Goal: Book appointment/travel/reservation

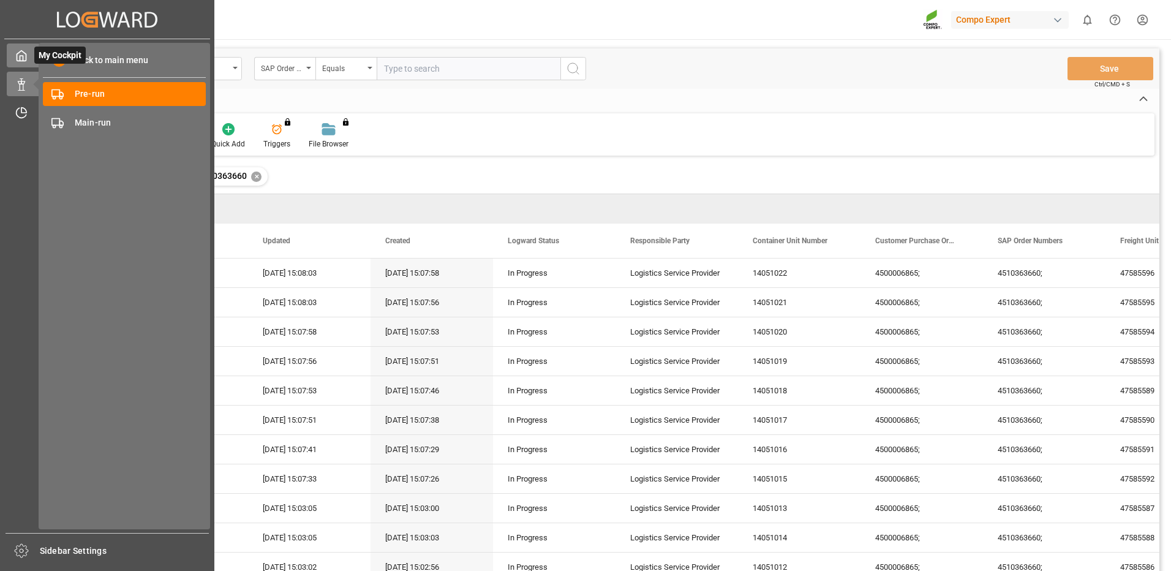
click at [17, 59] on icon at bounding box center [21, 56] width 12 height 12
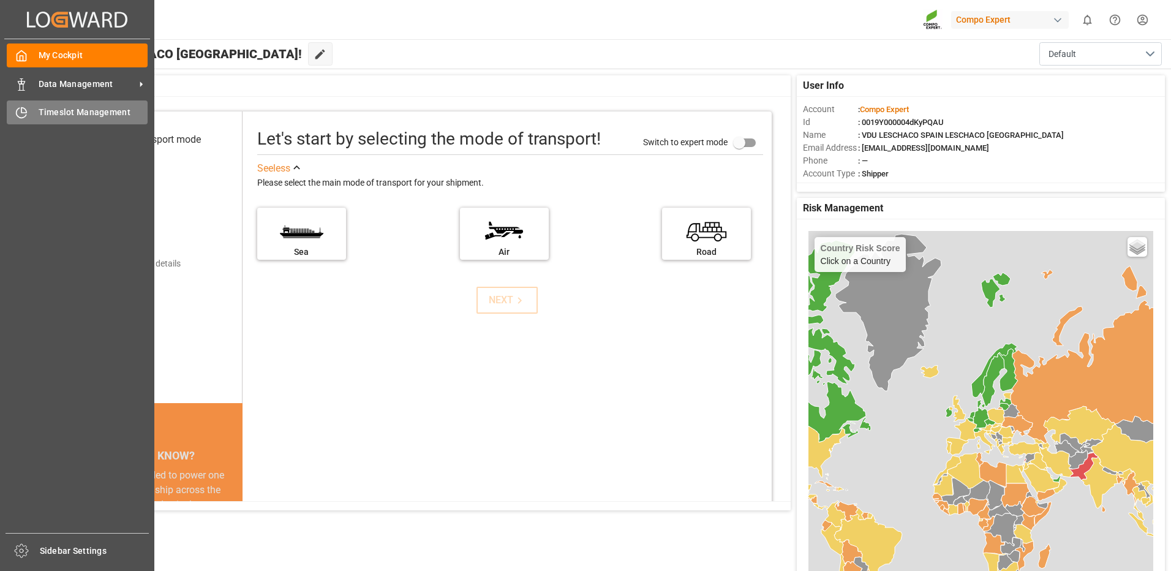
click at [15, 113] on div at bounding box center [17, 112] width 21 height 13
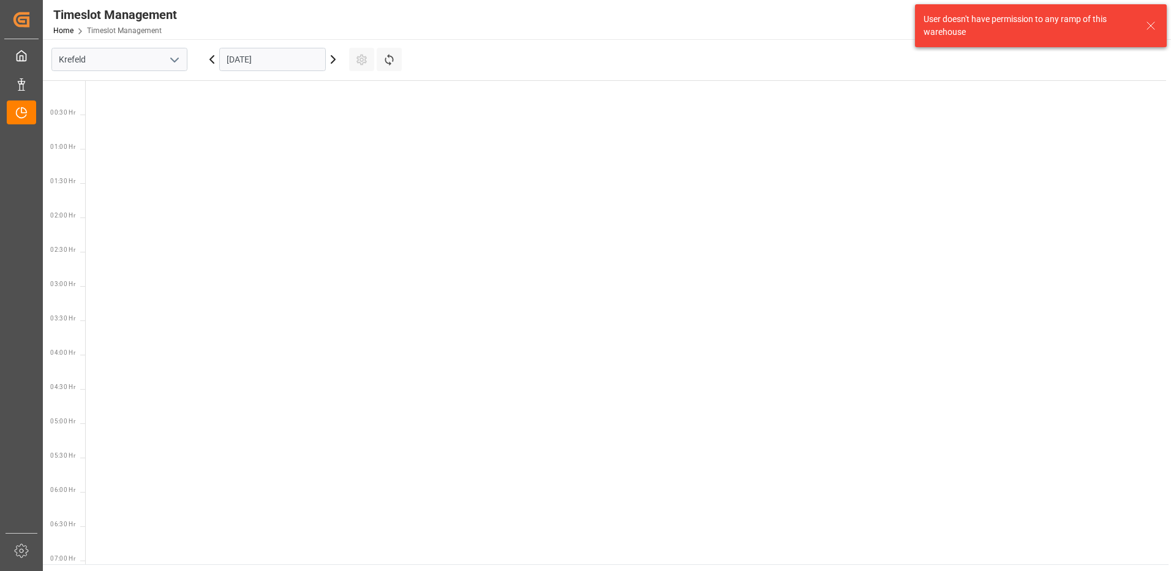
scroll to position [1116, 0]
click at [145, 59] on input "Krefeld" at bounding box center [119, 59] width 136 height 23
click at [123, 64] on input "Krefeld" at bounding box center [119, 59] width 136 height 23
click at [180, 60] on icon "open menu" at bounding box center [174, 60] width 15 height 15
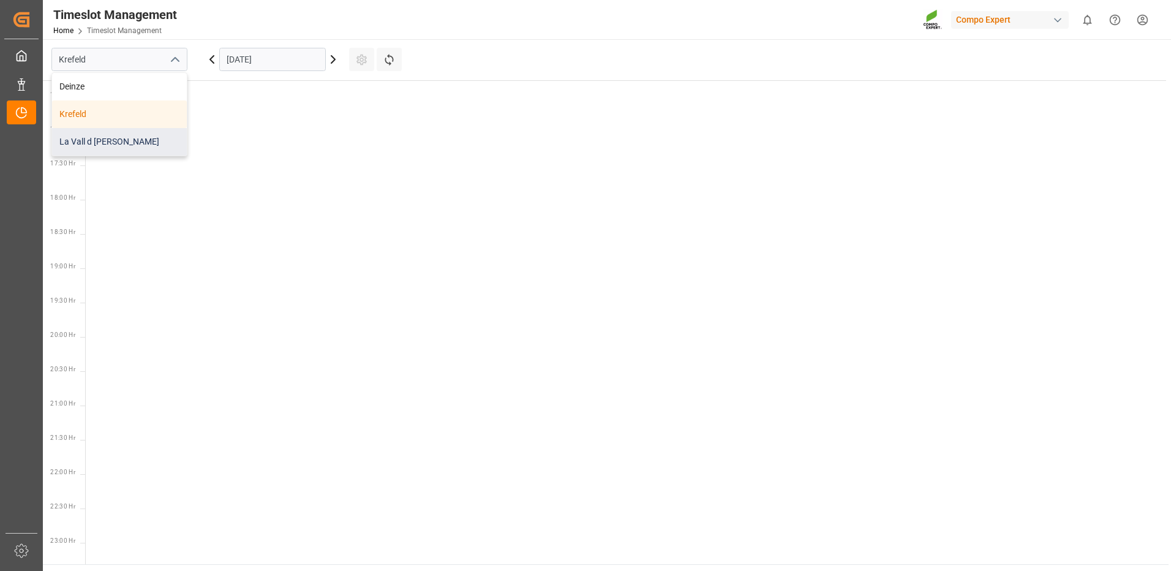
click at [119, 146] on div "La Vall d [PERSON_NAME]" at bounding box center [119, 142] width 135 height 28
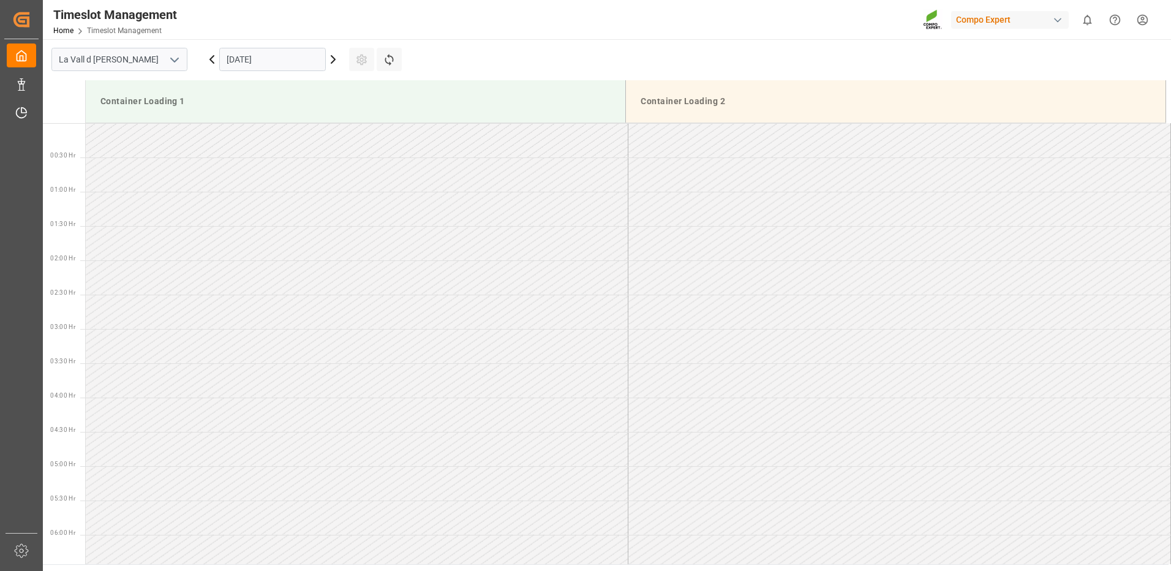
scroll to position [1159, 0]
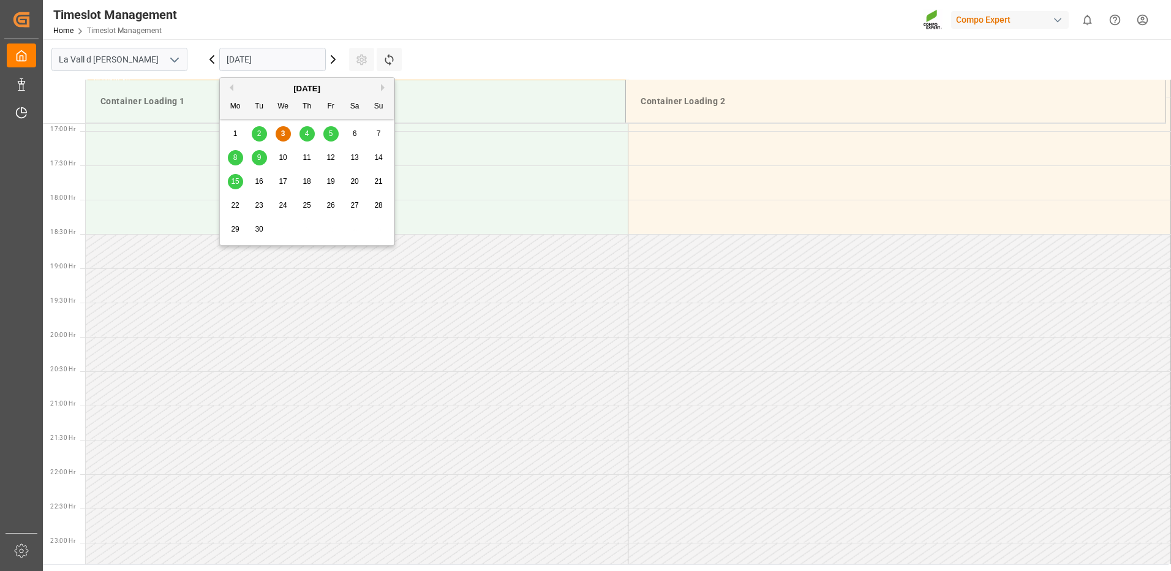
click at [265, 64] on input "[DATE]" at bounding box center [272, 59] width 107 height 23
click at [234, 207] on span "22" at bounding box center [235, 205] width 8 height 9
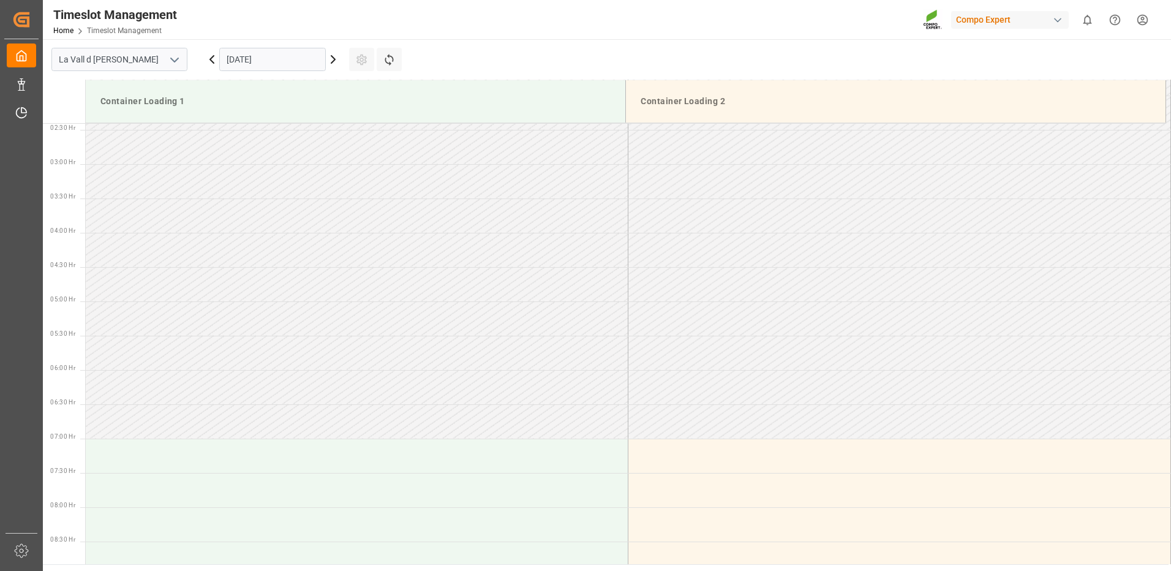
scroll to position [0, 0]
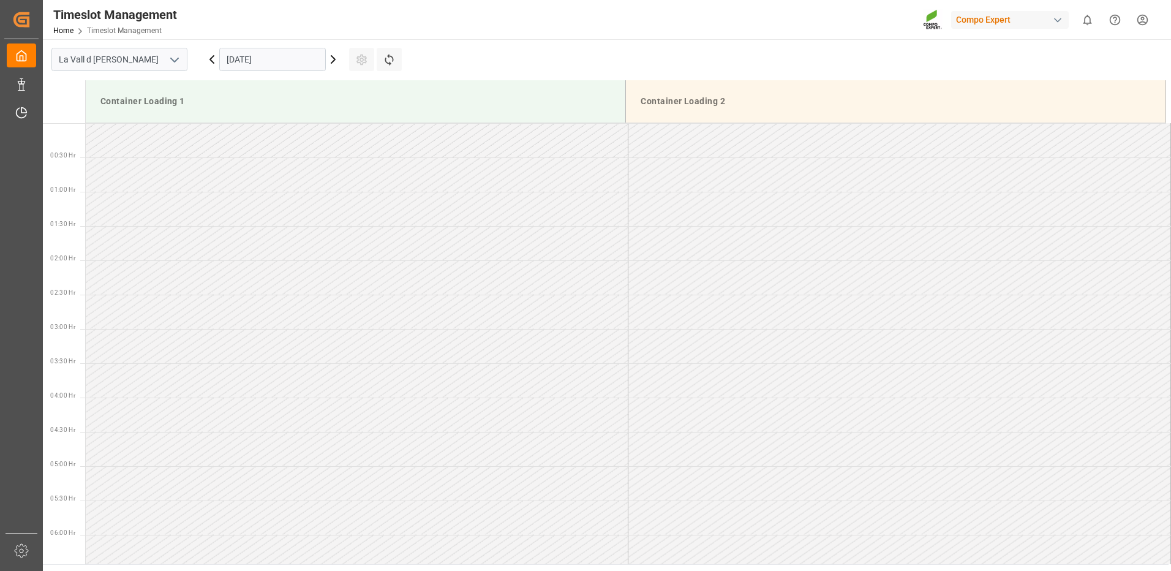
click at [310, 61] on input "[DATE]" at bounding box center [272, 59] width 107 height 23
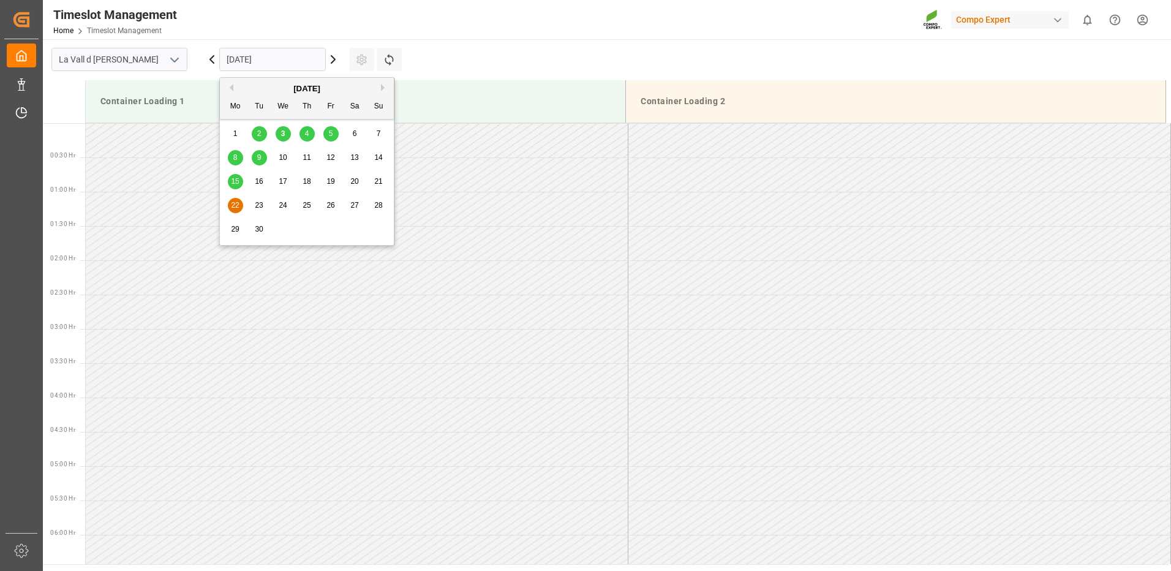
click at [259, 205] on span "23" at bounding box center [259, 205] width 8 height 9
click at [286, 52] on input "[DATE]" at bounding box center [272, 59] width 107 height 23
click at [229, 204] on div "22" at bounding box center [235, 206] width 15 height 15
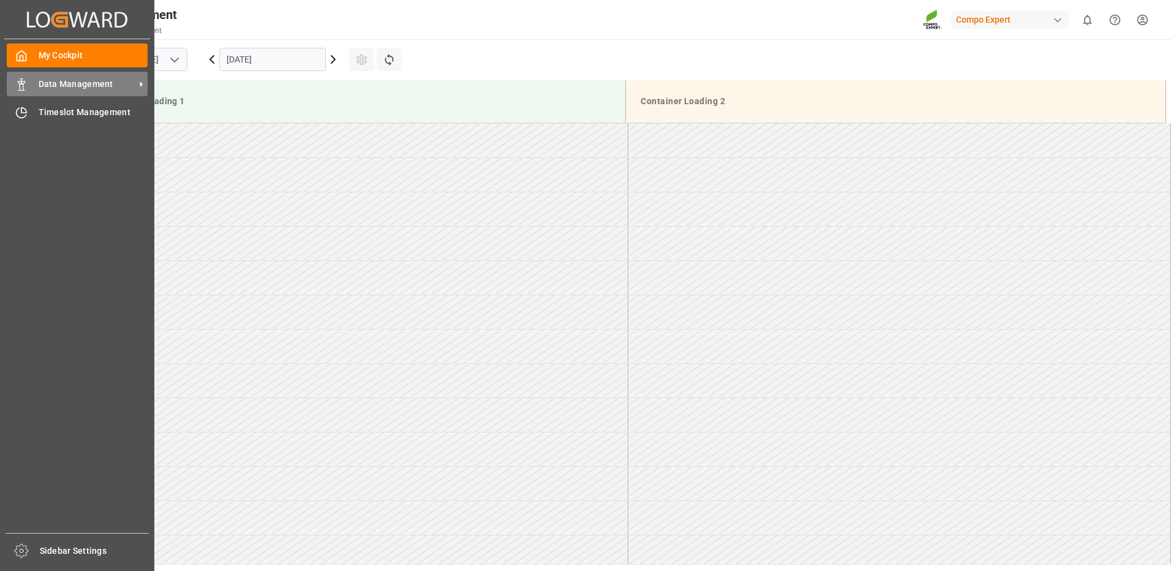
click at [64, 86] on span "Data Management" at bounding box center [87, 84] width 97 height 13
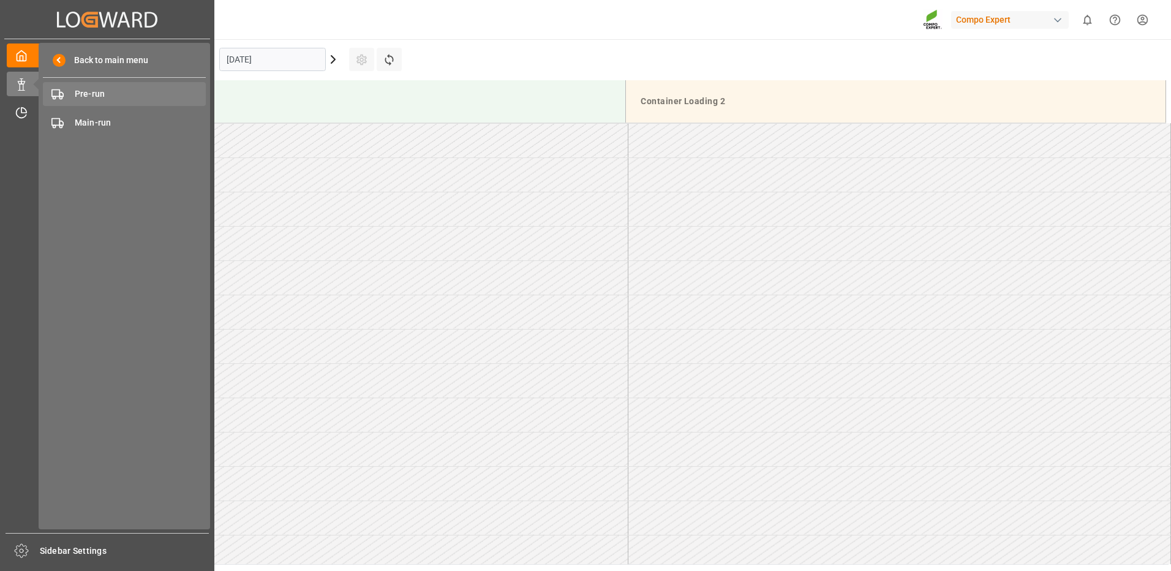
click at [99, 91] on span "Pre-run" at bounding box center [141, 94] width 132 height 13
